Goal: Download file/media

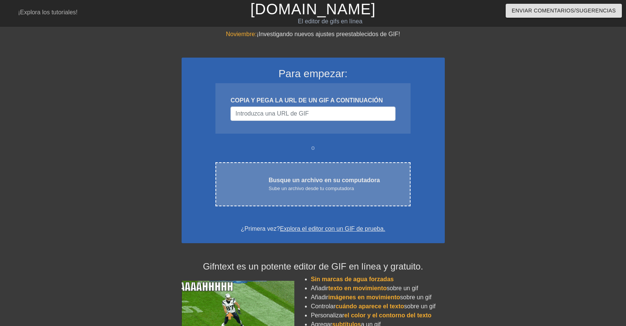
click at [296, 185] on font "Sube un archivo desde tu computadora" at bounding box center [310, 188] width 85 height 6
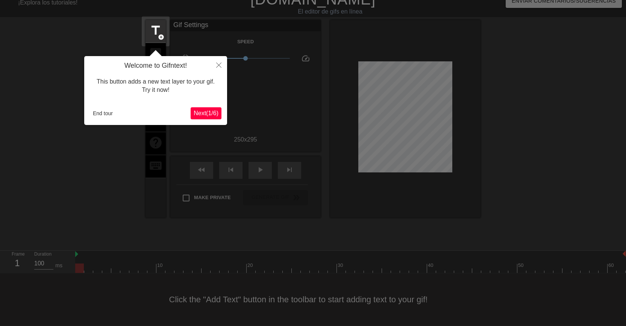
scroll to position [15, 0]
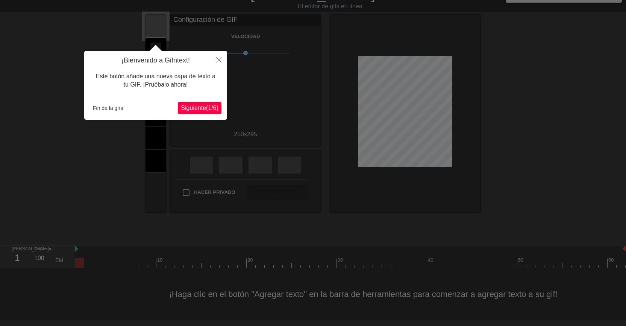
click at [190, 111] on font "Siguiente" at bounding box center [193, 108] width 25 height 6
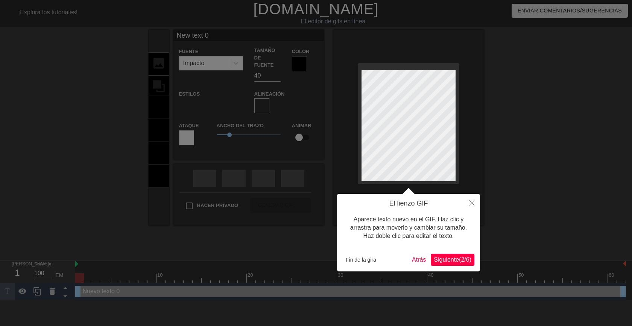
scroll to position [1, 1]
type input "New text"
type textarea "New text"
type input "New tex"
type textarea "New tex"
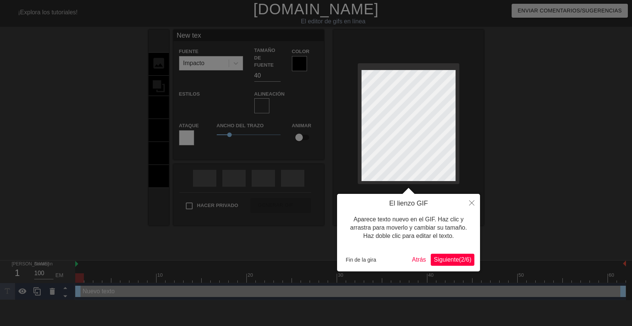
type input "New te"
type textarea "New te"
type input "New t"
type textarea "New t"
type input "New"
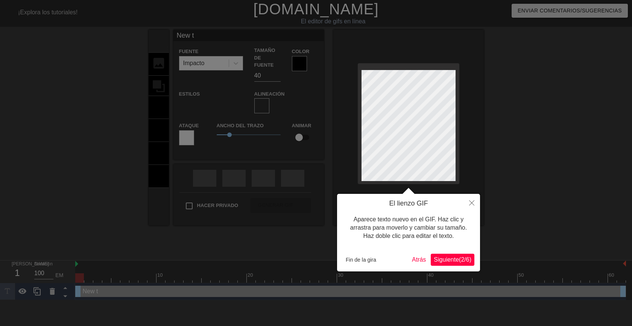
type textarea "New"
type input "New"
type textarea "New"
type input "Ne"
type textarea "Ne"
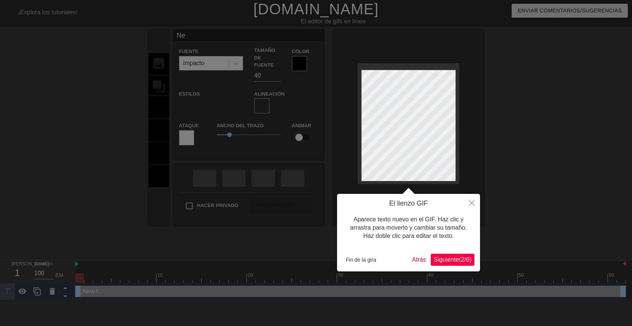
type input "N"
type textarea "N"
type input "B"
type textarea "B"
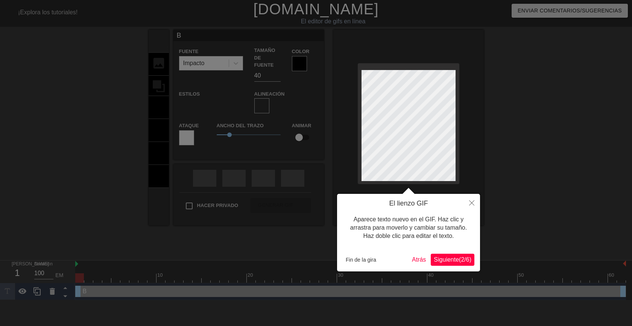
type input "Bu"
type textarea "Bu"
type input "Bue"
type textarea "Bue"
type input "Buen"
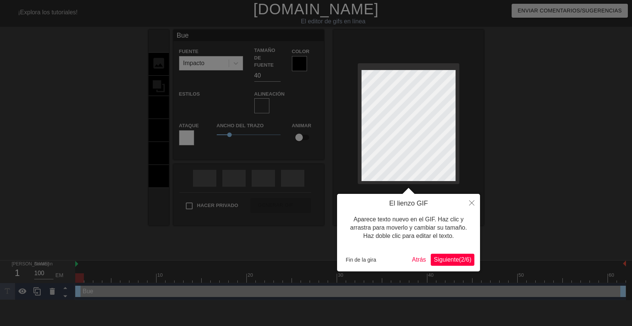
type textarea "Buen"
type input "Bueno"
type textarea "Bueno"
type input "Buenos"
type textarea "Buenos"
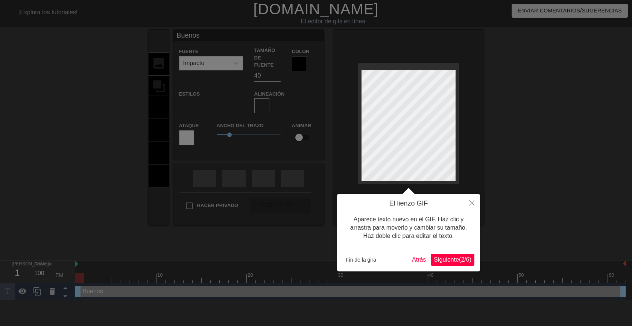
type input "Buenos"
type textarea "Buenos"
type input "Buenos d"
type textarea "Buenos d"
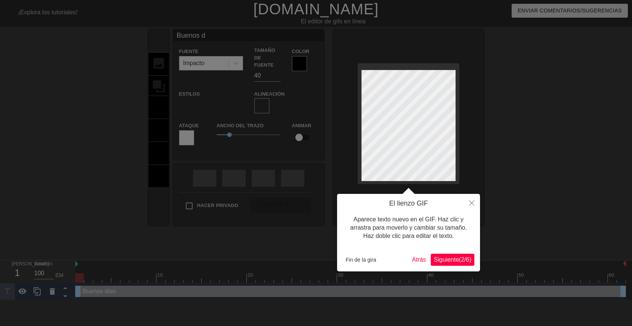
type input "Buenos dí"
type textarea "Buenos dí"
type input "Buenos día"
type textarea "Buenos día"
type input "Buenos días"
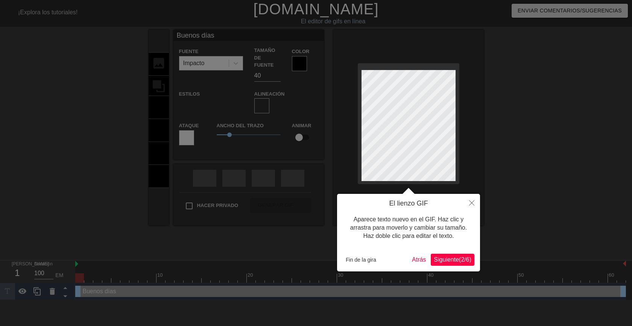
scroll to position [1, 2]
type textarea "Buenos días"
click at [509, 129] on div at bounding box center [316, 163] width 632 height 326
click at [526, 130] on div at bounding box center [316, 163] width 632 height 326
click at [449, 258] on font "Siguiente" at bounding box center [445, 259] width 25 height 6
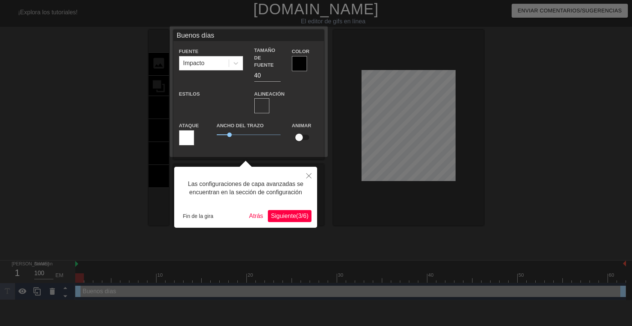
click at [385, 123] on div at bounding box center [316, 163] width 632 height 326
click at [372, 118] on div at bounding box center [316, 163] width 632 height 326
click at [367, 120] on div at bounding box center [316, 163] width 632 height 326
click at [206, 216] on font "Fin de la gira" at bounding box center [198, 216] width 30 height 6
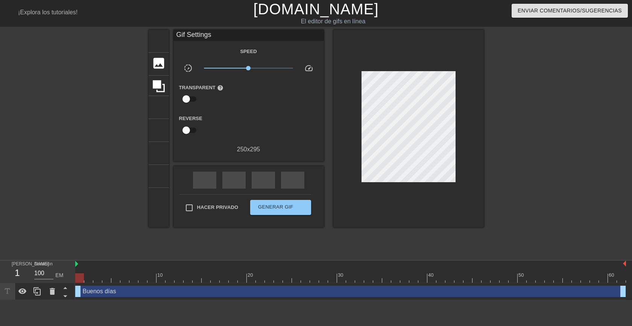
click at [511, 119] on div at bounding box center [548, 143] width 113 height 226
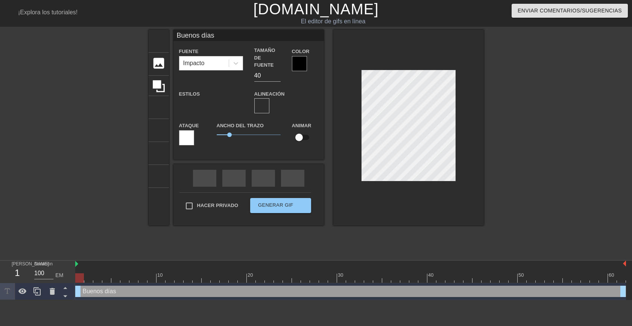
click at [299, 66] on div at bounding box center [299, 63] width 15 height 15
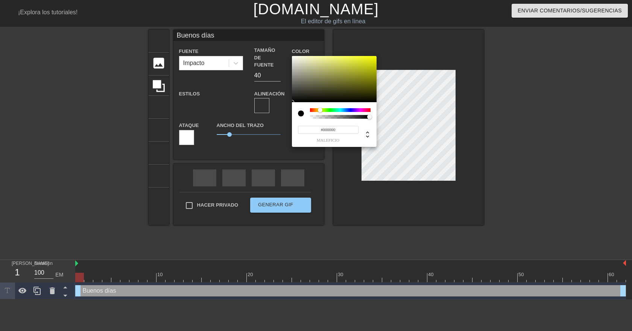
click at [320, 110] on div at bounding box center [340, 110] width 61 height 4
click at [339, 67] on div at bounding box center [334, 79] width 85 height 47
click at [365, 74] on div at bounding box center [334, 79] width 85 height 47
type input "#58590C"
click at [365, 86] on div at bounding box center [334, 79] width 85 height 47
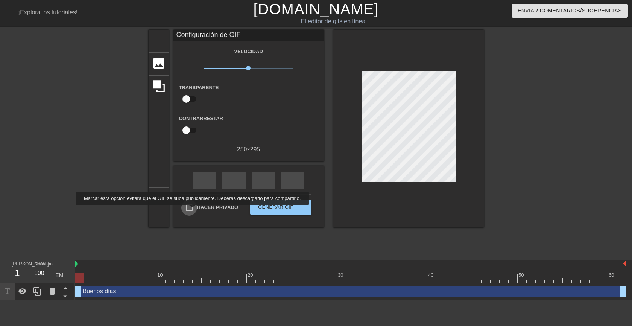
click at [190, 210] on input "Hacer privado" at bounding box center [189, 208] width 16 height 16
checkbox input "true"
click at [272, 205] on font "Generar GIF" at bounding box center [275, 207] width 35 height 6
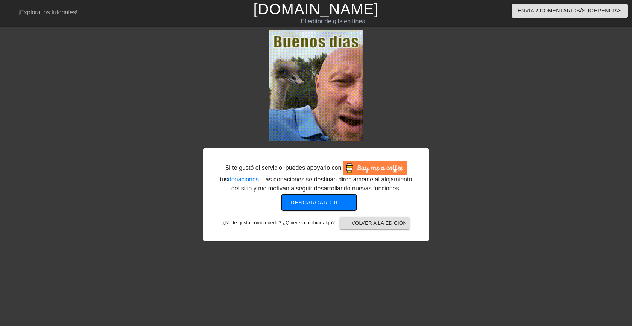
click at [322, 202] on font "Descargar gif" at bounding box center [314, 202] width 49 height 6
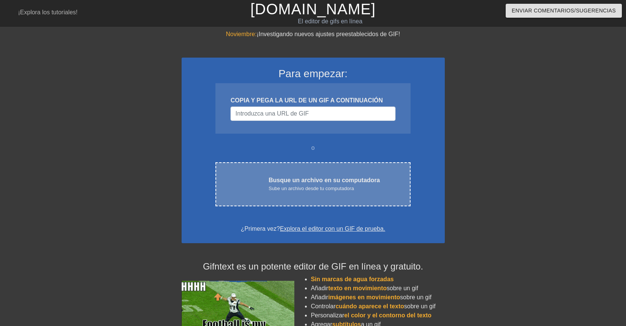
click at [312, 181] on font "Busque un archivo en su computadora" at bounding box center [323, 180] width 111 height 6
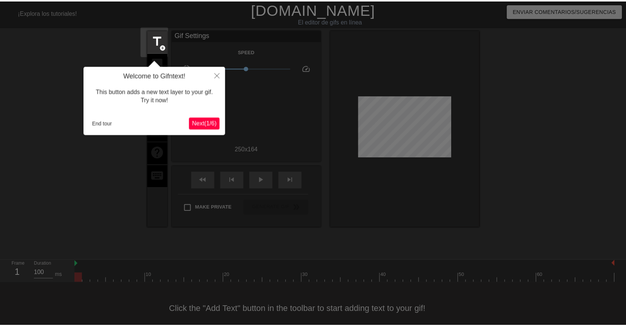
scroll to position [9, 0]
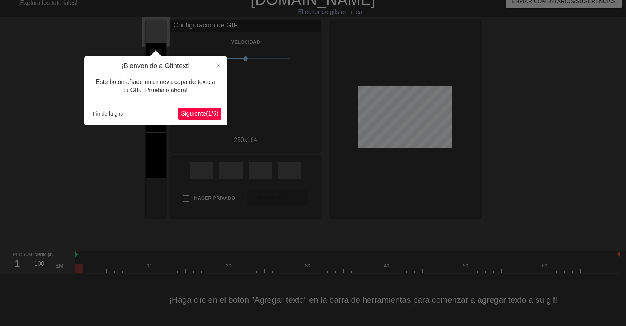
click at [185, 113] on font "Siguiente" at bounding box center [193, 113] width 25 height 6
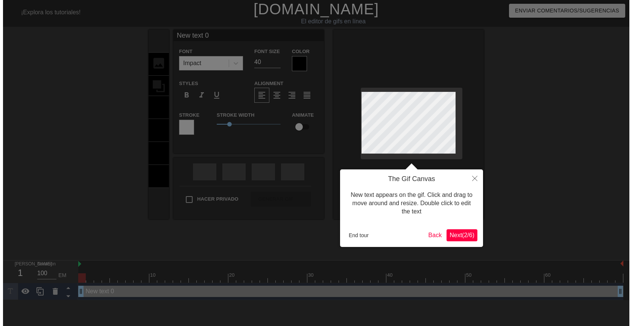
scroll to position [0, 0]
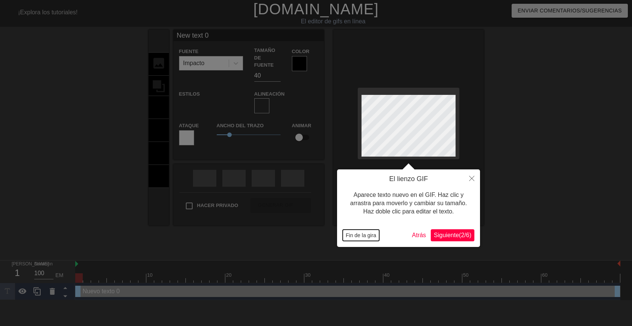
click at [356, 238] on font "Fin de la gira" at bounding box center [361, 235] width 30 height 6
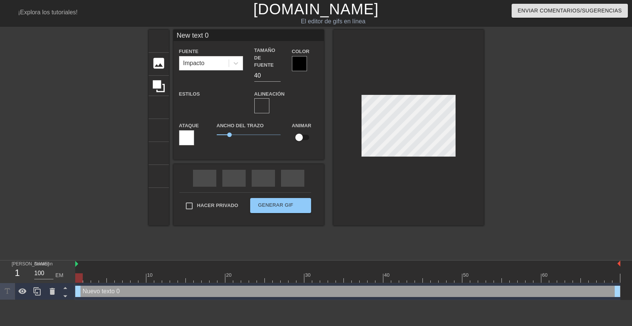
scroll to position [1, 1]
type input "New text"
type textarea "New text"
type input "New tex"
type textarea "New tex"
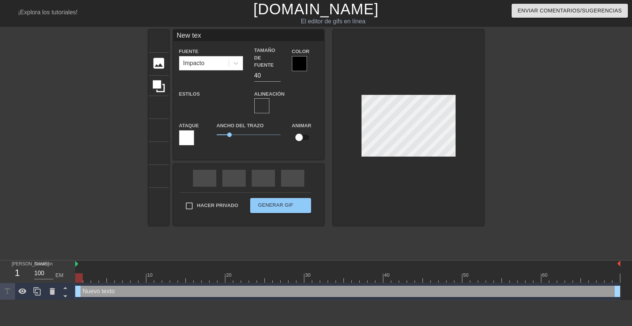
type input "New te"
type textarea "New te"
type input "New t"
type textarea "New t"
type input "New"
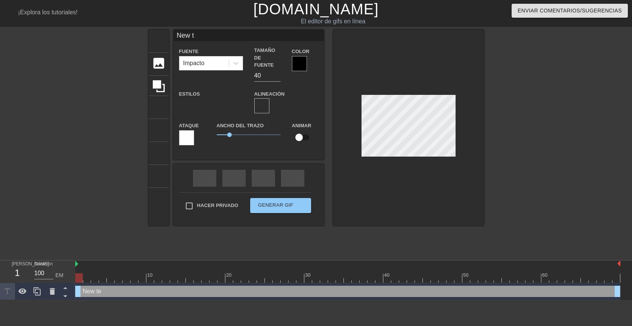
type textarea "New"
type input "New"
type textarea "New"
type input "Ne"
type textarea "Ne"
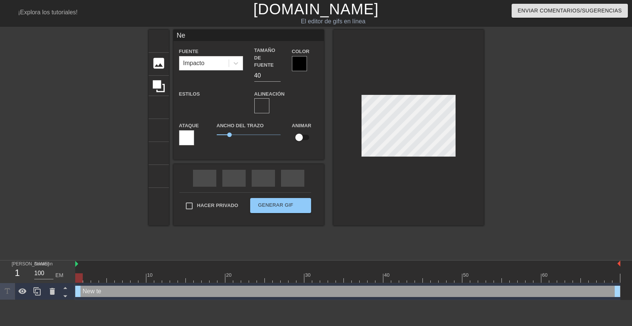
type input "N"
type textarea "N"
type input "B"
type textarea "B"
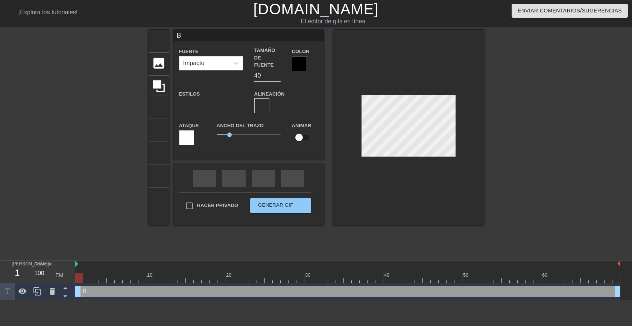
type input "Bu"
type textarea "Bu"
type input "Bue"
type textarea "Bue"
type input "Buen"
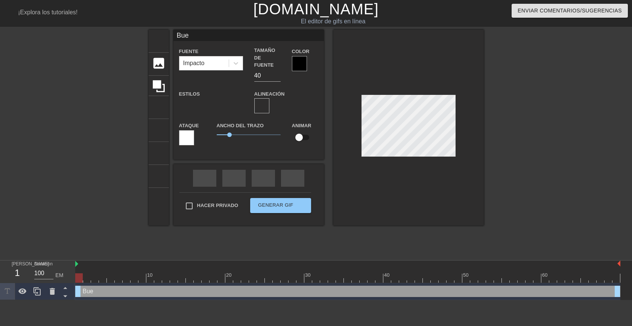
type textarea "Buen"
type input "Bueno"
type textarea "Bueno"
type input "Buenos"
type textarea "Buenos"
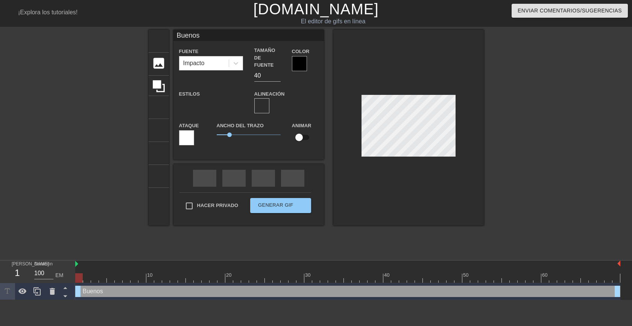
type input "Buenos"
type textarea "Buenos"
type input "Buenos d"
type textarea "Buenos d"
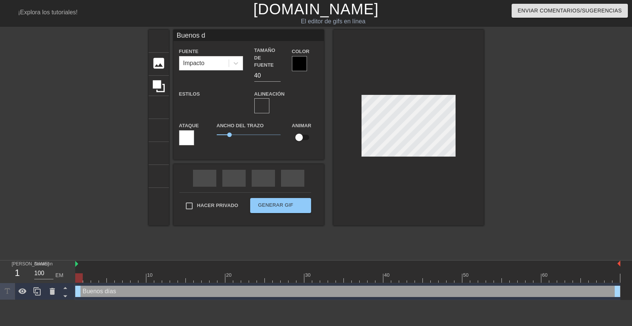
type input "Buenos dí"
type textarea "Buenos dí"
type input "Buenos día"
type textarea "Buenos día"
type input "Buenos días"
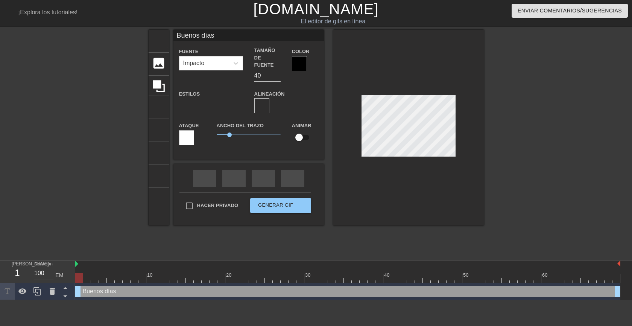
scroll to position [1, 2]
type textarea "Buenos días"
click at [304, 64] on div at bounding box center [299, 63] width 15 height 15
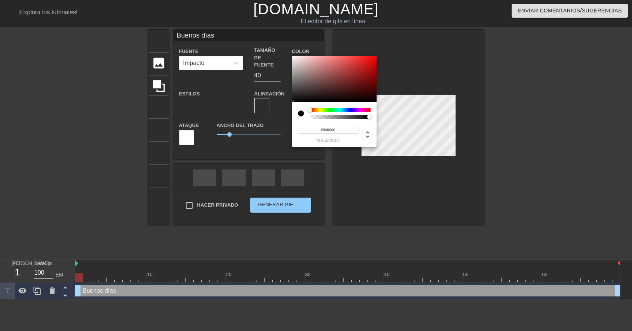
click at [321, 109] on div at bounding box center [340, 110] width 61 height 4
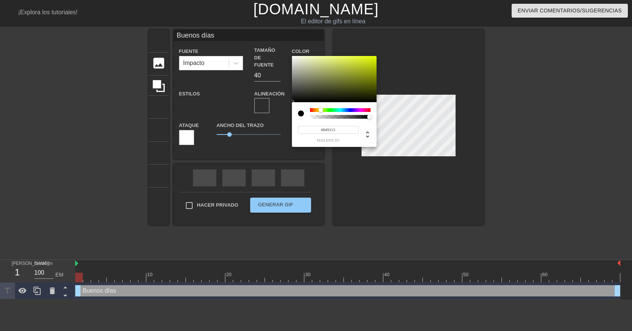
click at [365, 76] on div at bounding box center [334, 79] width 85 height 47
type input "#464D09"
click at [366, 88] on div at bounding box center [334, 79] width 85 height 47
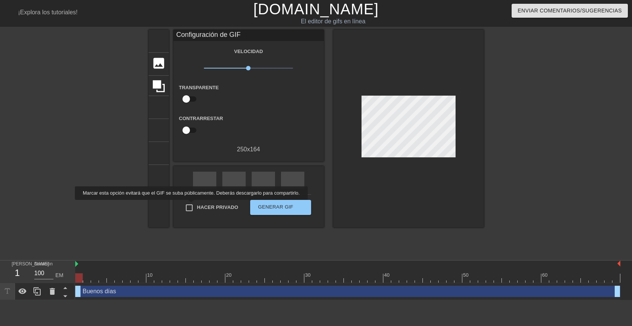
click at [189, 205] on input "Hacer privado" at bounding box center [189, 208] width 16 height 16
checkbox input "true"
click at [281, 206] on font "Generar GIF" at bounding box center [275, 207] width 35 height 6
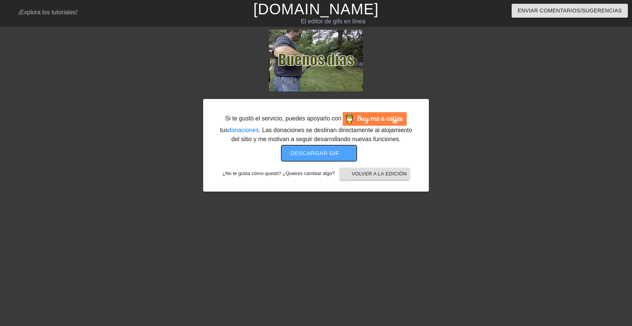
click at [300, 151] on font "Descargar gif" at bounding box center [314, 153] width 49 height 6
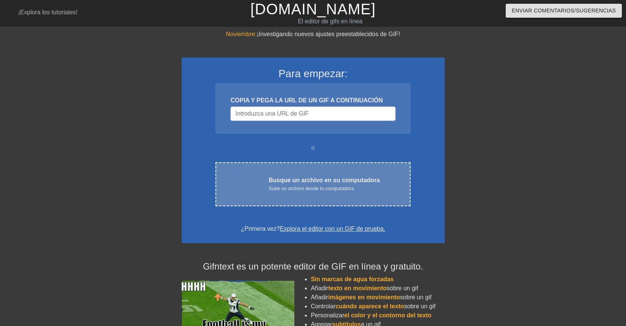
click at [307, 185] on font "Sube un archivo desde tu computadora" at bounding box center [310, 188] width 85 height 6
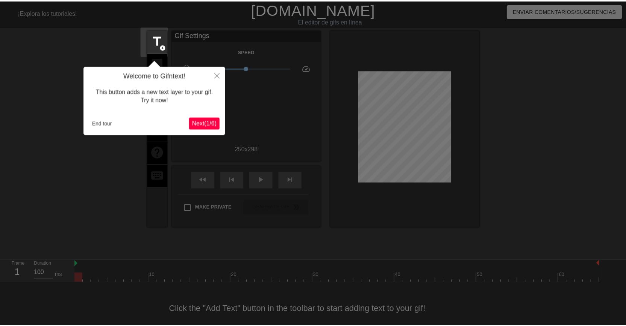
scroll to position [9, 0]
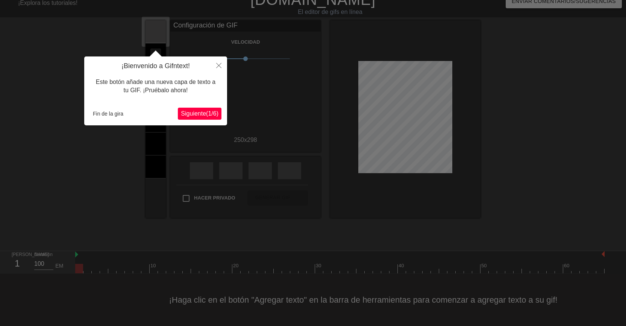
click at [198, 112] on font "Siguiente" at bounding box center [193, 113] width 25 height 6
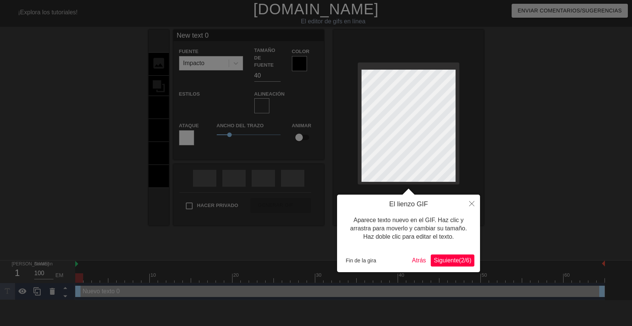
scroll to position [1, 1]
type input "New text"
type textarea "New text"
type input "New text"
type textarea "New text"
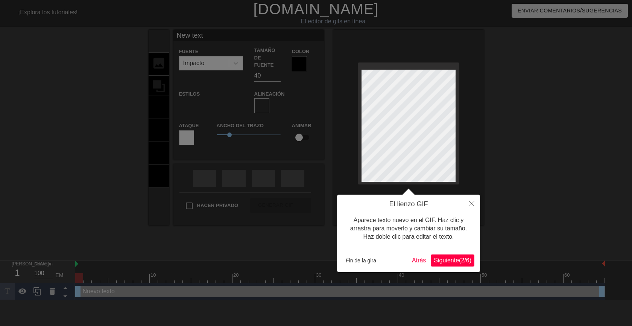
type input "New tex"
type textarea "New tex"
type input "New te"
type textarea "New te"
type input "New t"
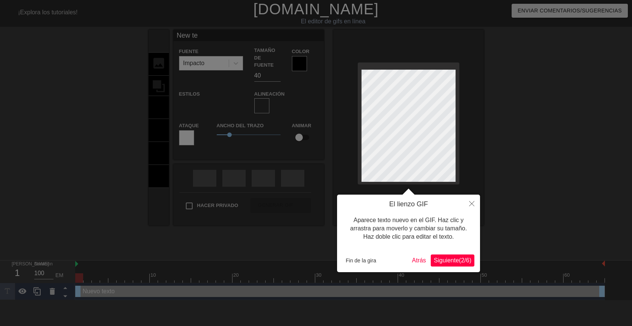
type textarea "New t"
type input "New"
type textarea "New"
type input "New"
type textarea "New"
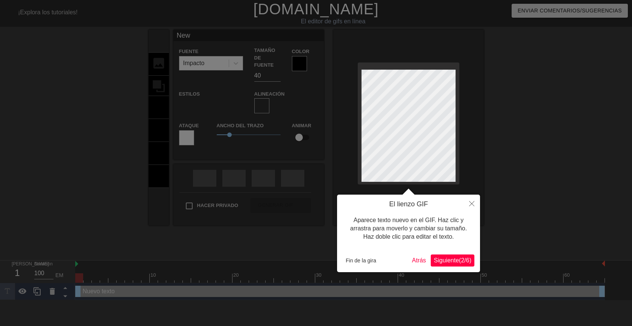
type input "Ne"
type textarea "Ne"
type input "N"
type textarea "N"
type input "M"
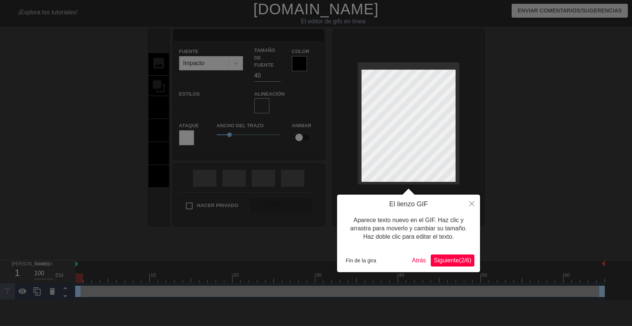
type textarea "M"
type input "Mu"
type textarea "Mu"
type input "Muy"
type textarea "Muy"
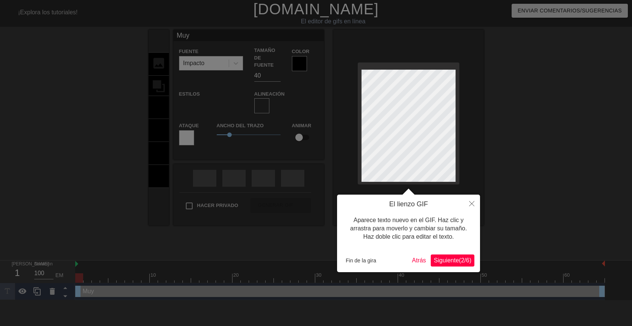
type input "Muy"
type textarea "Muy"
type input "Muy b"
type textarea "Muy b"
type input "Muy bu"
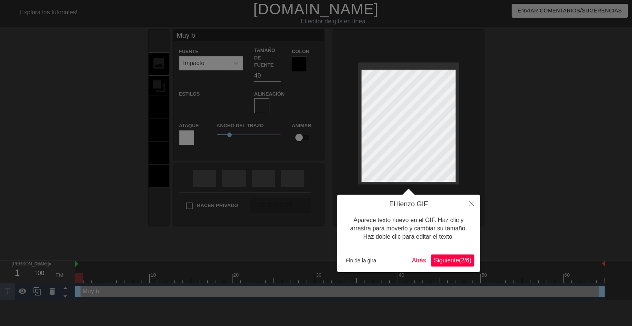
type textarea "Muy bu"
type input "Muy bue"
type textarea "Muy bue"
type input "Muy buen"
type textarea "Muy buen"
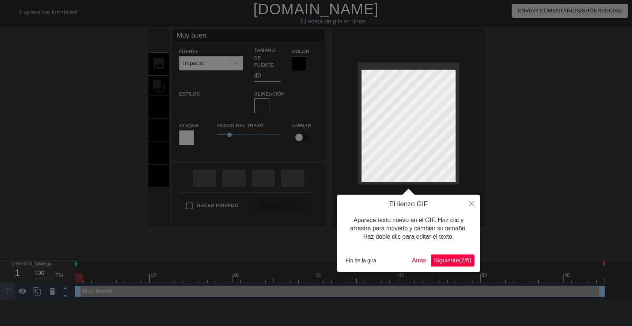
type input "Muy bueno"
type textarea "Muy bueno"
type input "Muy buenos"
type textarea "Muy buenos"
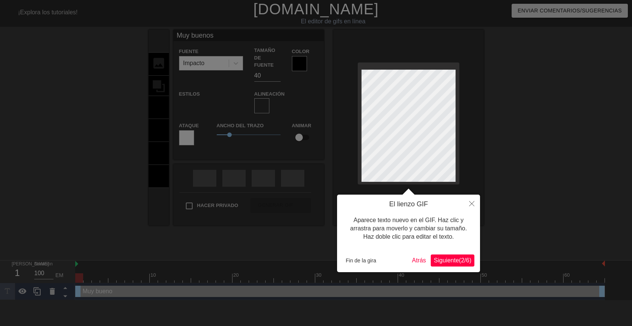
type input "Muy buenos"
type textarea "Muy buenos"
type input "Muy buenos"
type textarea "Muy buenos"
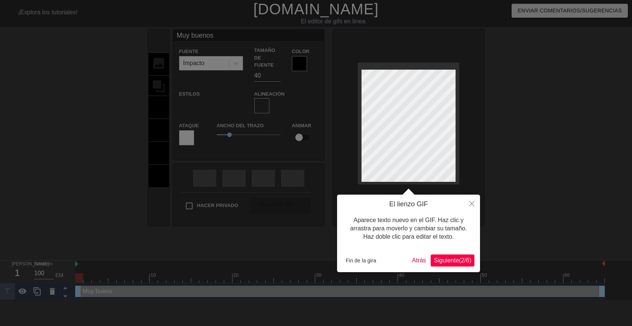
type input "Muy buenos d"
type textarea "Muy buenos d"
type input "Muy buenos dí"
type textarea "Muy buenos dí"
type input "Muy buenos día"
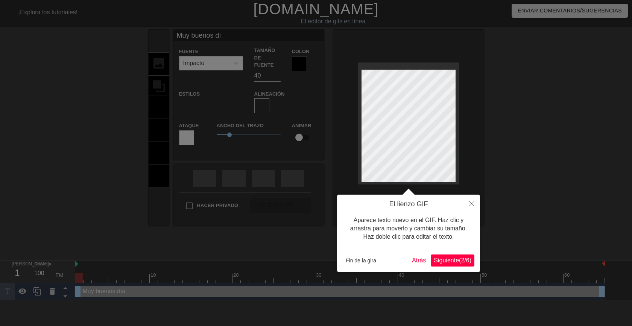
type textarea "Muy buenos día"
type input "Muy buenos días"
type textarea "Muy buenos días"
click at [521, 128] on div at bounding box center [316, 163] width 632 height 326
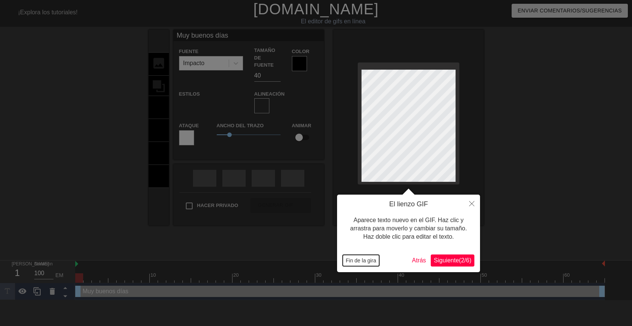
click at [361, 261] on font "Fin de la gira" at bounding box center [361, 260] width 30 height 6
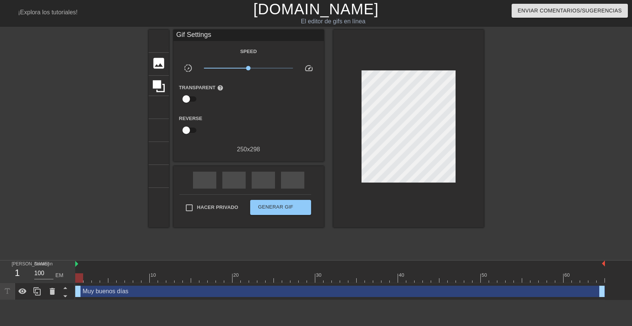
click at [502, 144] on div at bounding box center [548, 143] width 113 height 226
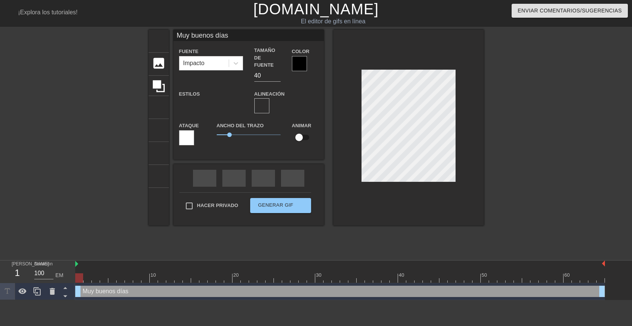
click at [297, 62] on div at bounding box center [299, 63] width 15 height 15
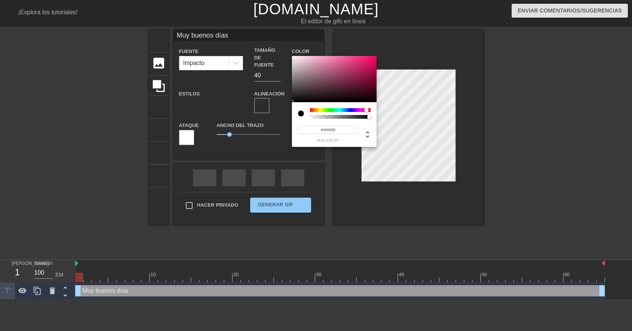
click at [366, 109] on div at bounding box center [340, 110] width 61 height 4
type input "Muy buenos días"
type input "#A12656"
click at [356, 73] on div at bounding box center [334, 79] width 85 height 47
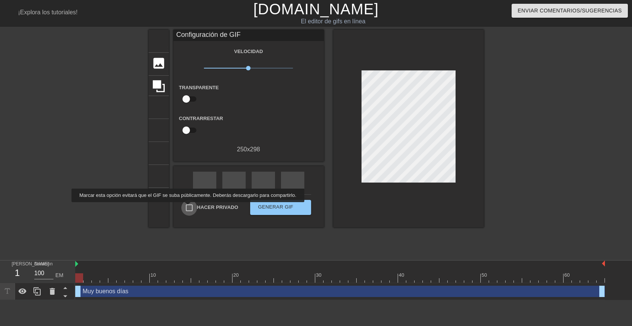
click at [186, 207] on input "Hacer privado" at bounding box center [189, 208] width 16 height 16
checkbox input "true"
click at [272, 205] on font "Generar GIF" at bounding box center [275, 207] width 35 height 6
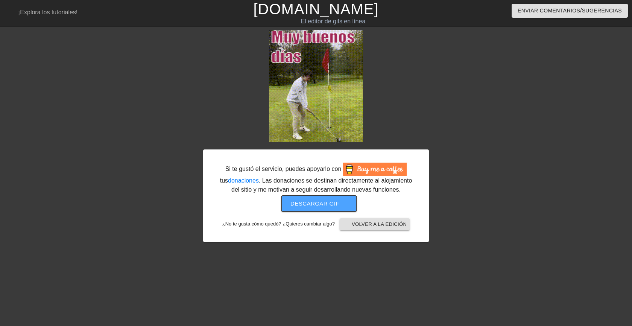
click at [305, 203] on font "Descargar gif" at bounding box center [314, 203] width 49 height 6
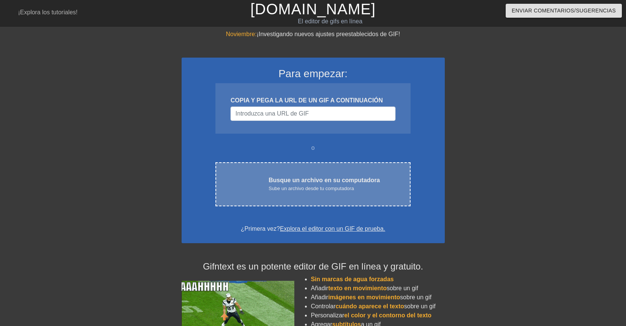
click at [308, 185] on font "Sube un archivo desde tu computadora" at bounding box center [310, 188] width 85 height 6
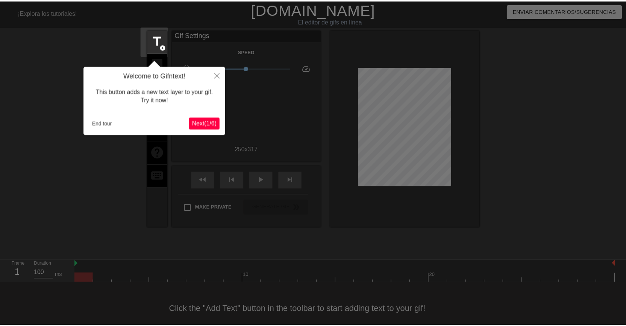
scroll to position [9, 0]
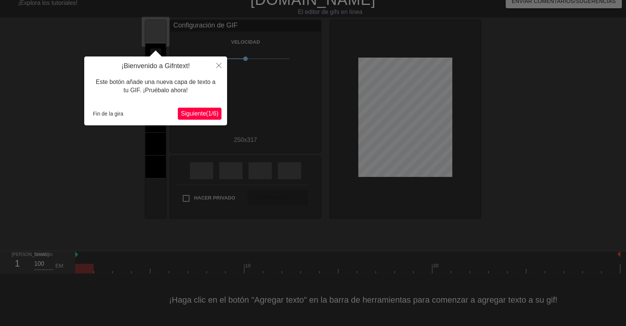
click at [197, 116] on font "Siguiente" at bounding box center [193, 113] width 25 height 6
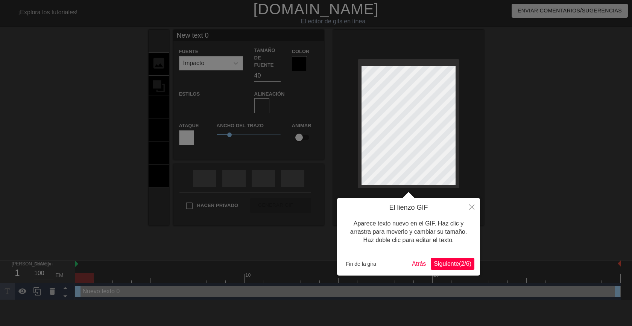
scroll to position [1, 1]
click at [356, 264] on font "Fin de la gira" at bounding box center [361, 264] width 30 height 6
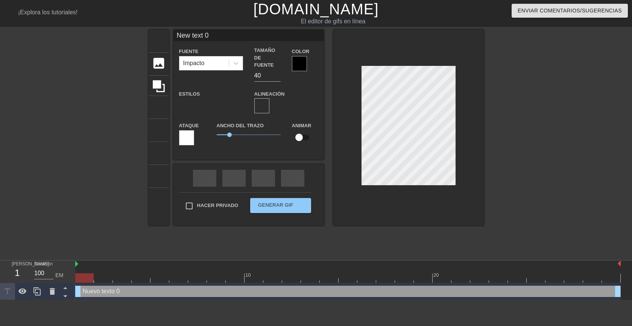
type input "New text"
type textarea "New text"
type input "New text"
type textarea "New text"
type input "New tex"
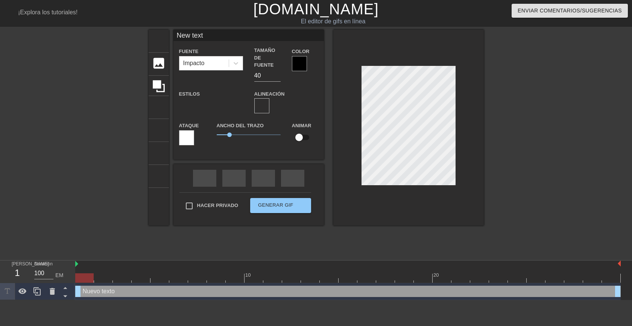
type textarea "New tex"
type input "New te"
type textarea "New te"
type input "New t"
type textarea "New t"
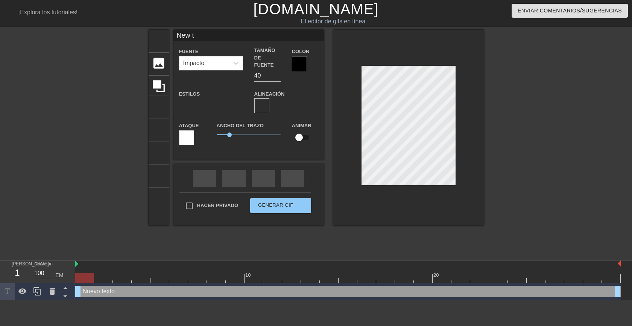
type input "New"
type textarea "New"
type input "New"
type textarea "New"
type input "Ne"
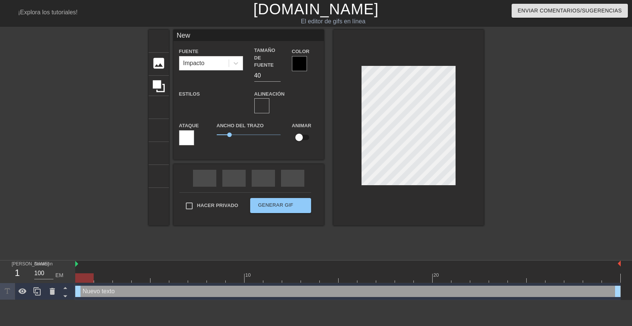
type textarea "Ne"
type input "N"
type textarea "N"
type input "B"
type textarea "B"
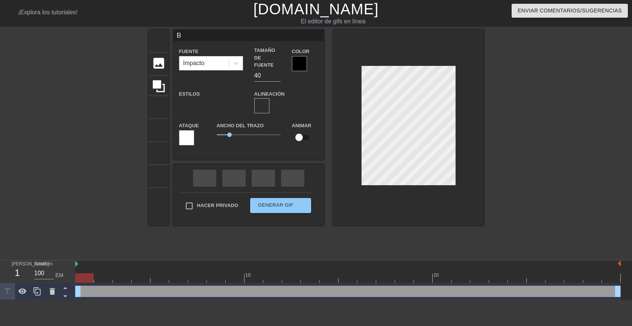
scroll to position [1, 1]
type input "Bu"
type textarea "Bu"
type input "Bue"
type textarea "Bue"
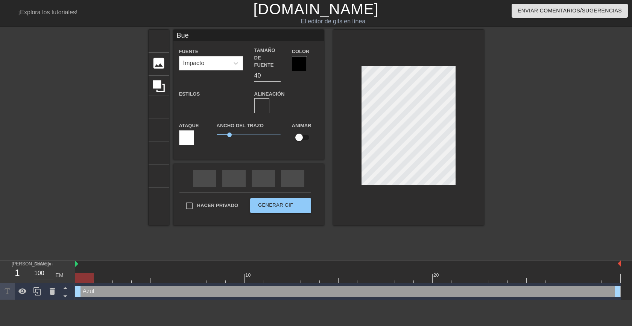
type input "Buen"
type textarea "Buen"
type input "Buení"
type textarea "Buení"
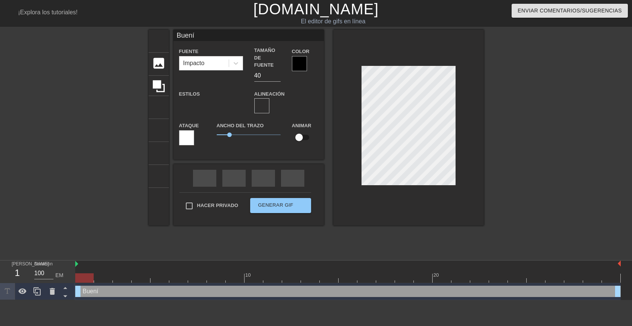
type input "Buenís"
type textarea "Buenís"
type input "Buenísi"
type textarea "Buenísi"
type input "Buenísim"
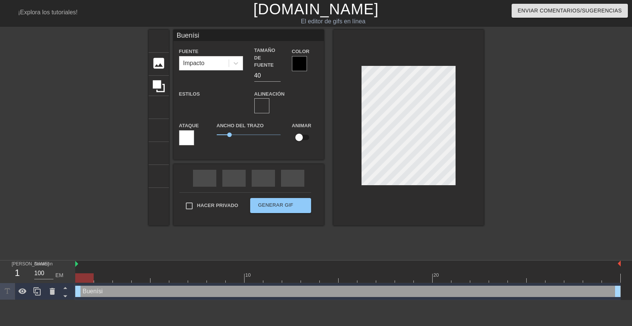
type textarea "Buenísim"
type input "Buenísimo"
type textarea "Buenísimo"
type input "Buenísimos"
type textarea "Buenísimos"
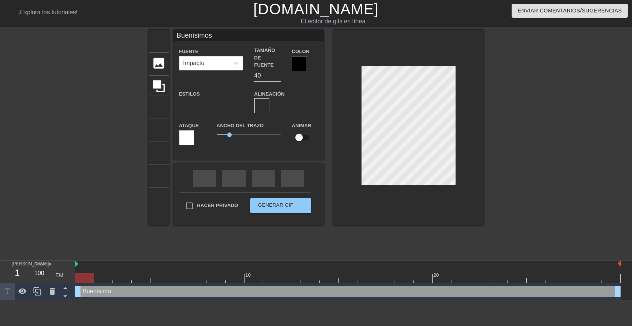
scroll to position [1, 2]
type input "Buenísimos"
type textarea "Buenísimos"
type input "Buenísimosd"
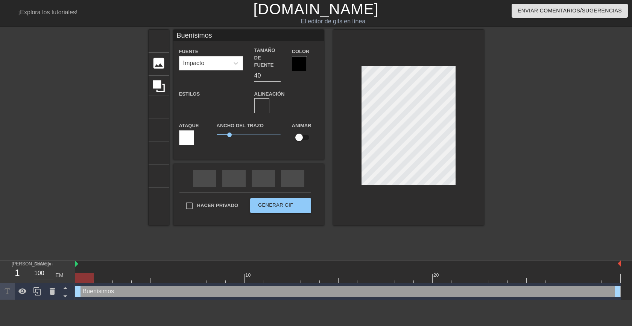
type textarea "Buenísimos d"
type input "Buenísimosdí"
type textarea "Buenísimos dí"
type input "Buenísimosdía"
type textarea "Buenísimos día"
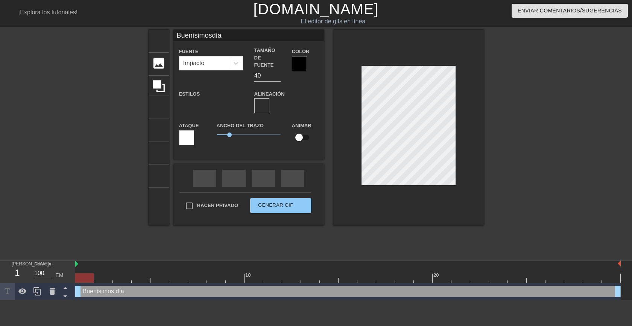
type input "Buenísimosdías"
type textarea "Buenísimos días"
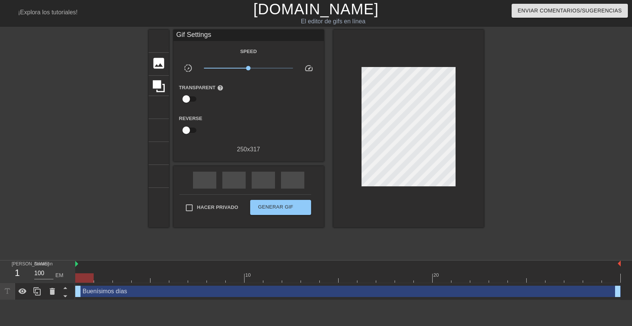
click at [533, 139] on div at bounding box center [548, 143] width 113 height 226
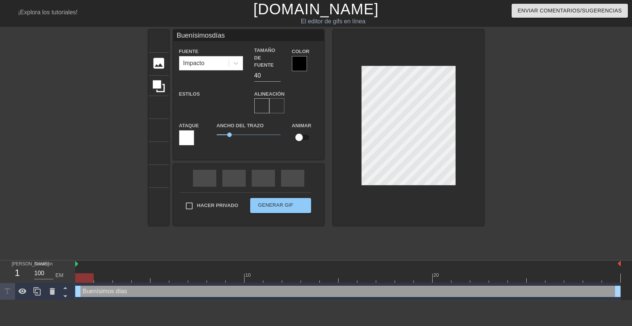
click at [277, 101] on font "formato_alinear_centro" at bounding box center [371, 105] width 199 height 9
click at [302, 62] on div at bounding box center [299, 63] width 15 height 15
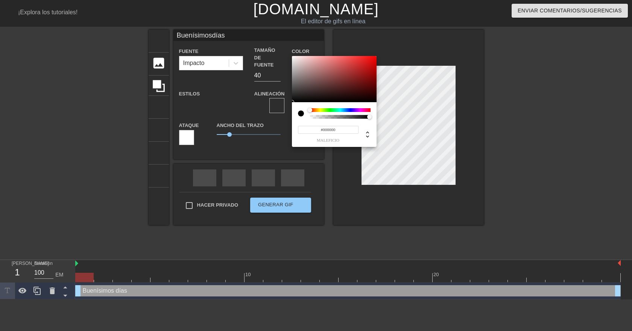
click at [365, 108] on div "#000000 maleficio" at bounding box center [334, 124] width 85 height 45
type input "Buenísimosdías"
type input "#6A1212"
click at [362, 83] on div at bounding box center [334, 79] width 85 height 47
type input "Buenísimosdías"
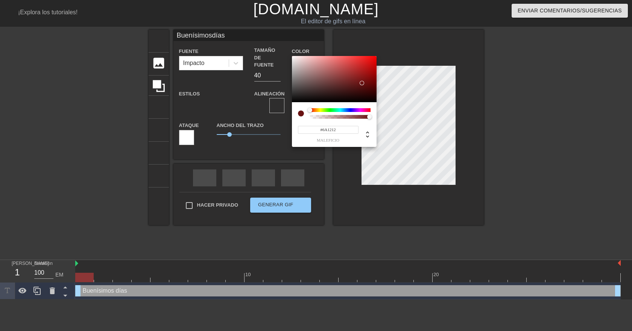
type input "#B23535"
click at [351, 70] on div at bounding box center [334, 79] width 85 height 47
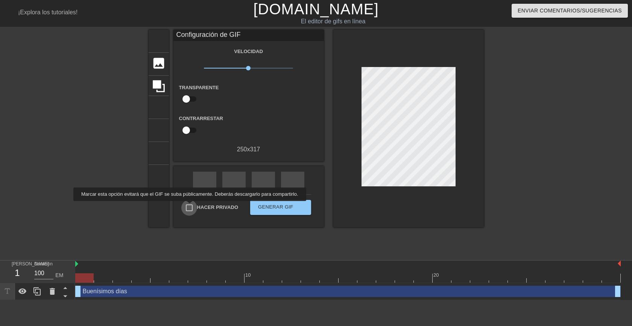
click at [188, 206] on input "Hacer privado" at bounding box center [189, 208] width 16 height 16
checkbox input "true"
click at [271, 207] on font "Generar GIF" at bounding box center [275, 207] width 35 height 6
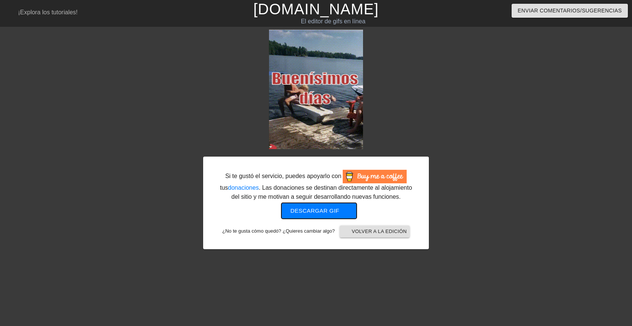
click at [326, 209] on font "Descargar gif" at bounding box center [314, 210] width 49 height 6
